Goal: Transaction & Acquisition: Purchase product/service

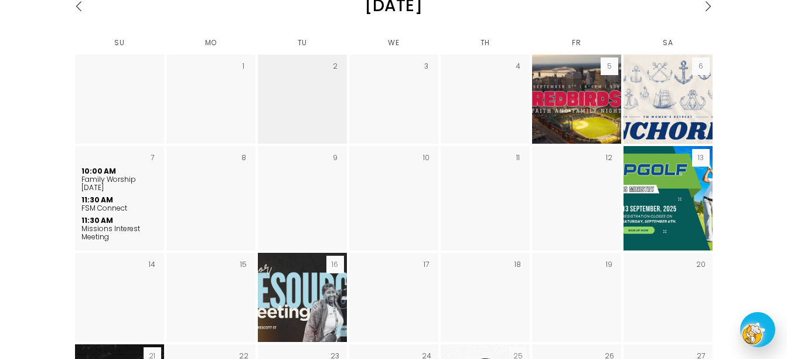
scroll to position [1635, 0]
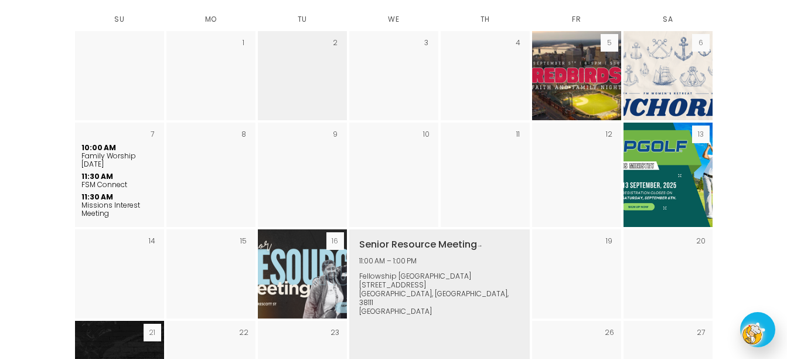
click at [303, 229] on img "September 2025" at bounding box center [302, 273] width 158 height 89
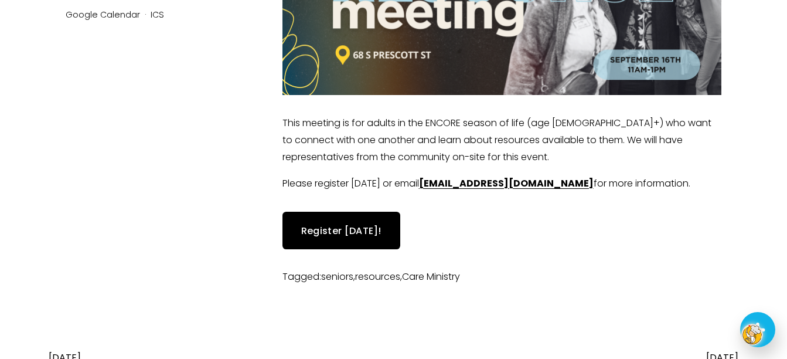
scroll to position [281, 0]
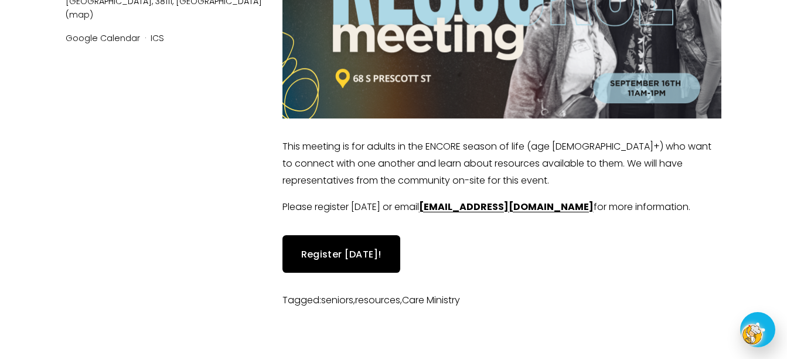
click at [347, 244] on link "Register [DATE]!" at bounding box center [341, 253] width 118 height 37
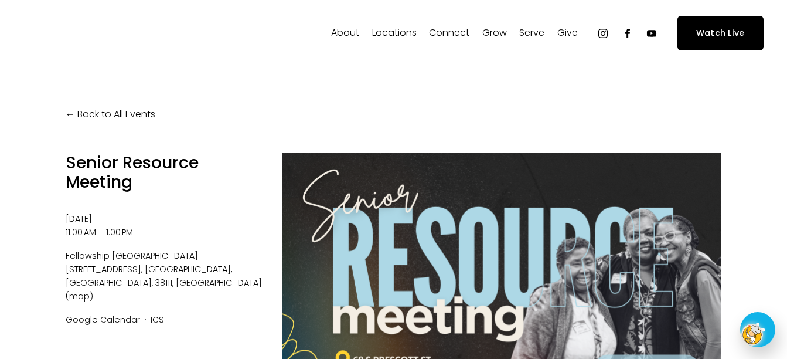
click at [0, 0] on span "Events" at bounding box center [0, 0] width 0 height 0
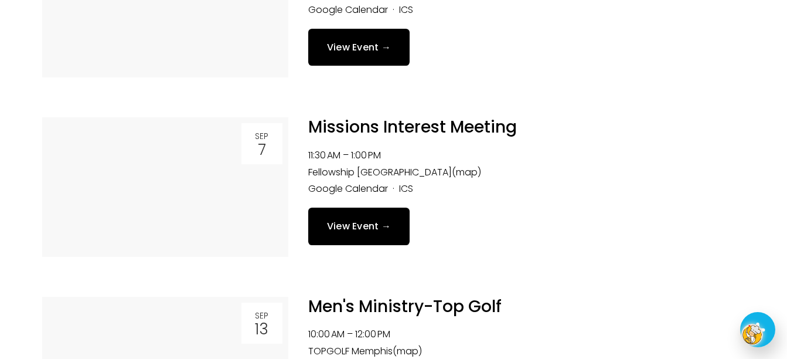
scroll to position [820, 0]
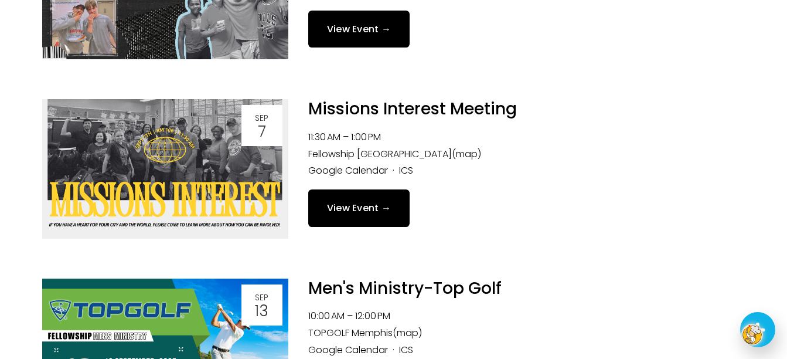
click at [363, 204] on link "View Event →" at bounding box center [359, 207] width 102 height 37
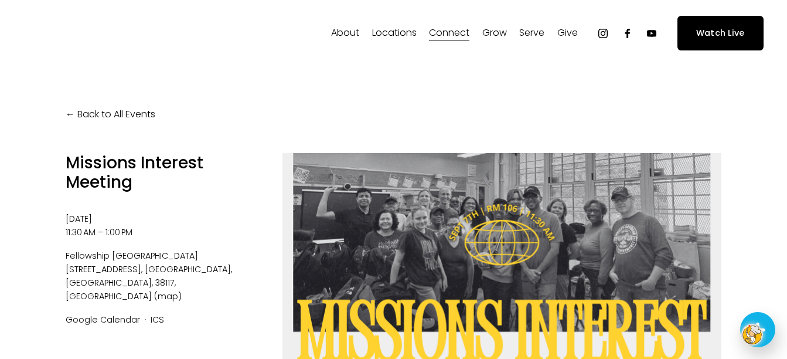
click at [116, 113] on link "Back to All Events" at bounding box center [111, 114] width 90 height 17
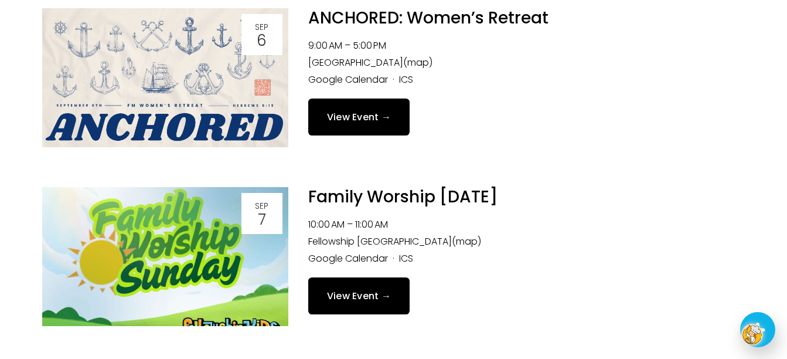
scroll to position [347, 0]
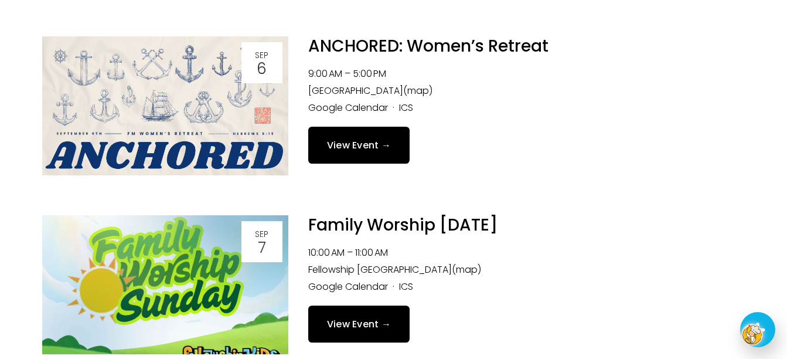
click at [365, 142] on link "View Event →" at bounding box center [359, 145] width 102 height 37
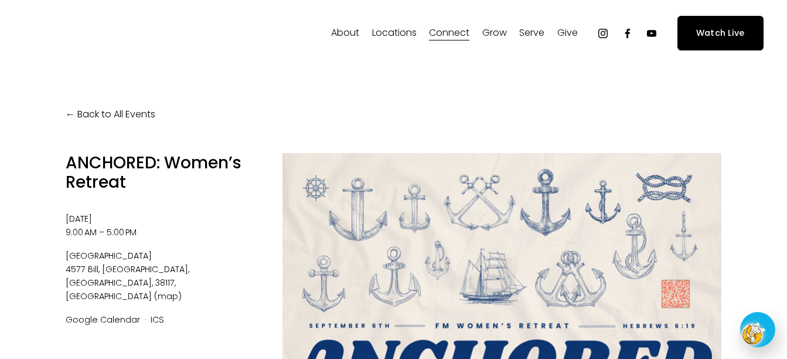
click at [564, 26] on span "Give" at bounding box center [567, 33] width 21 height 17
click at [567, 34] on span "Give" at bounding box center [567, 33] width 21 height 17
click at [0, 0] on span "Give" at bounding box center [0, 0] width 0 height 0
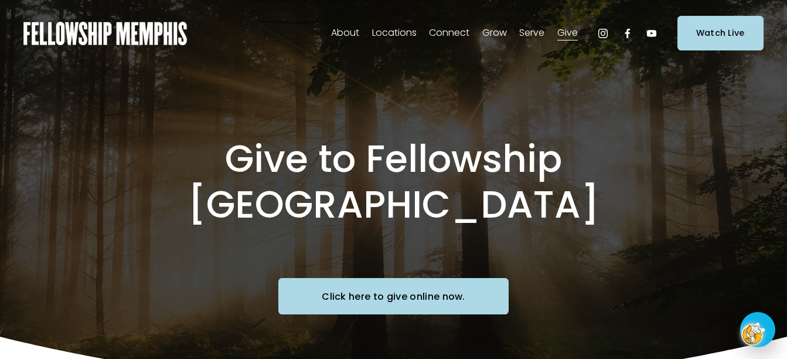
click at [386, 278] on link "Click here to give online now." at bounding box center [393, 296] width 230 height 37
